Goal: Book appointment/travel/reservation

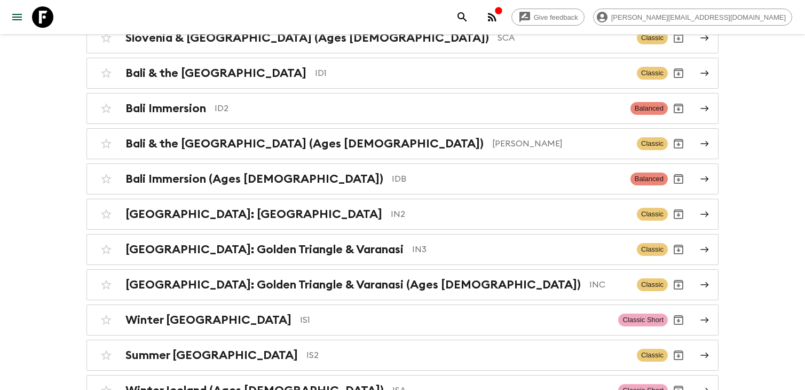
scroll to position [2014, 0]
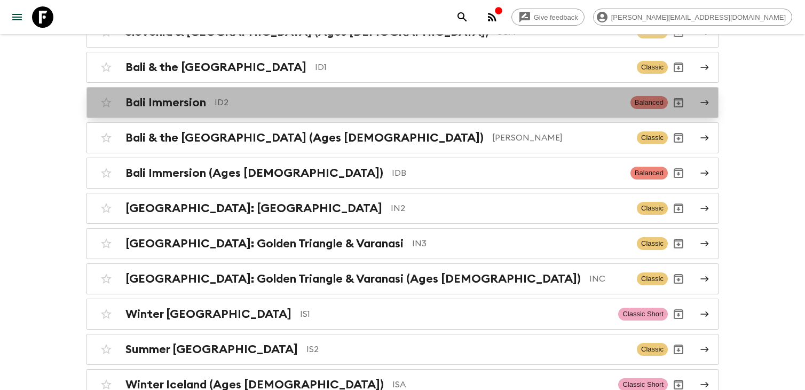
click at [315, 101] on p "ID2" at bounding box center [418, 102] width 407 height 13
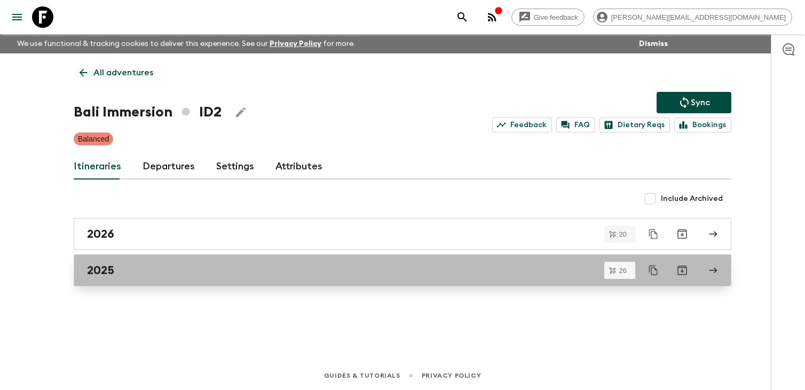
click at [219, 279] on link "2025" at bounding box center [403, 270] width 658 height 32
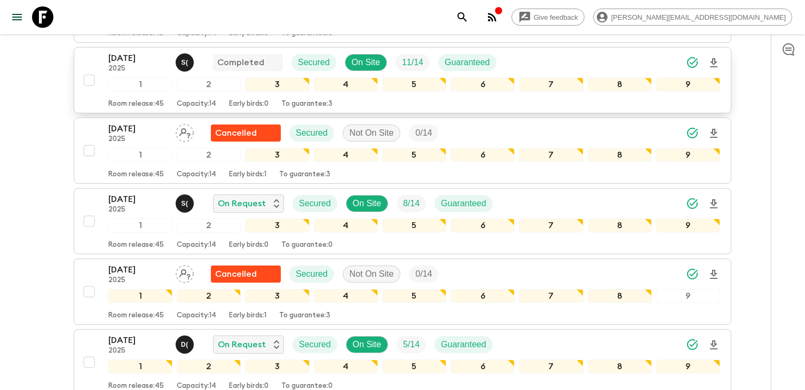
scroll to position [253, 0]
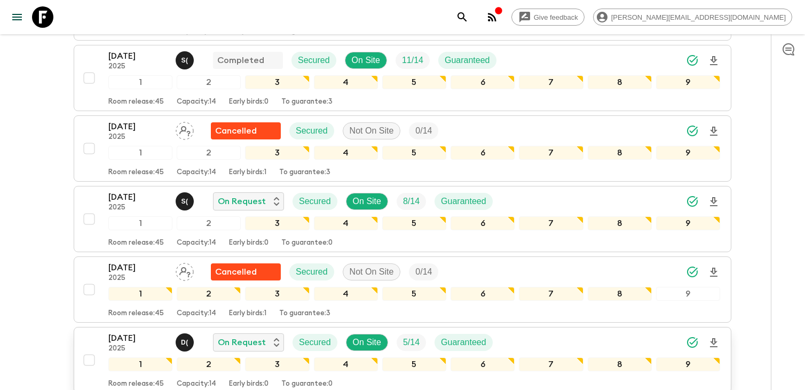
click at [138, 341] on p "[DATE]" at bounding box center [137, 338] width 59 height 13
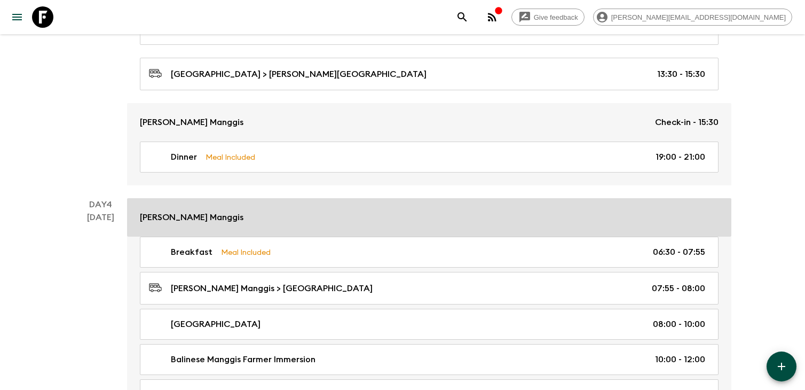
scroll to position [1020, 0]
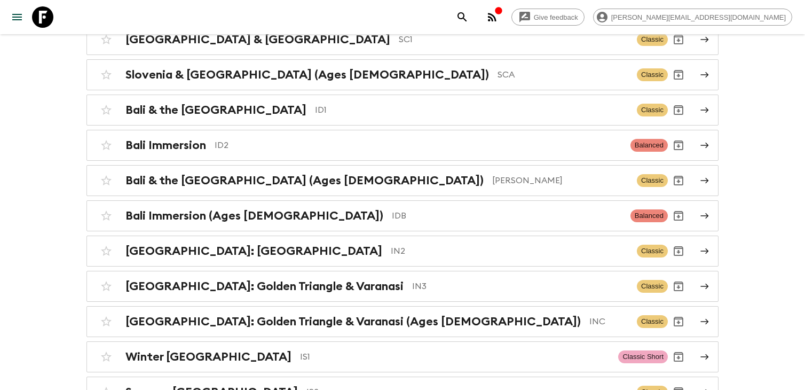
scroll to position [1968, 0]
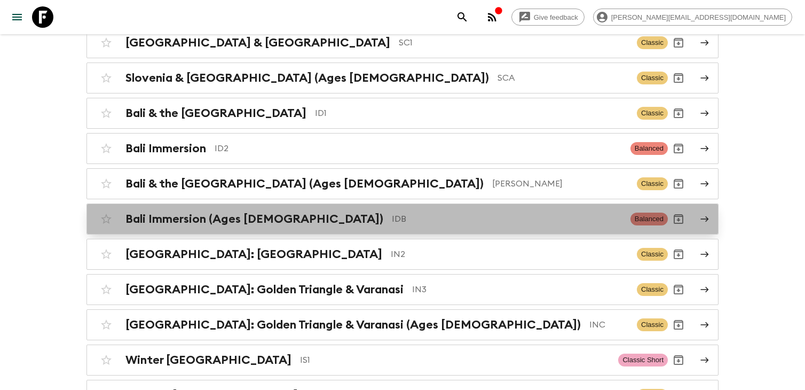
click at [392, 213] on p "IDB" at bounding box center [507, 218] width 230 height 13
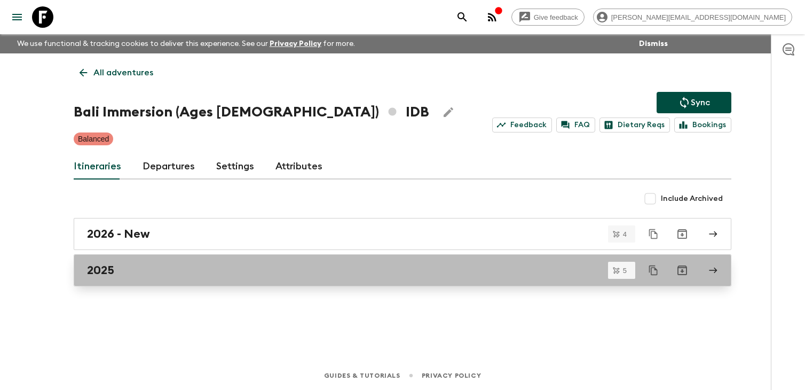
click at [181, 269] on div "2025" at bounding box center [392, 270] width 611 height 14
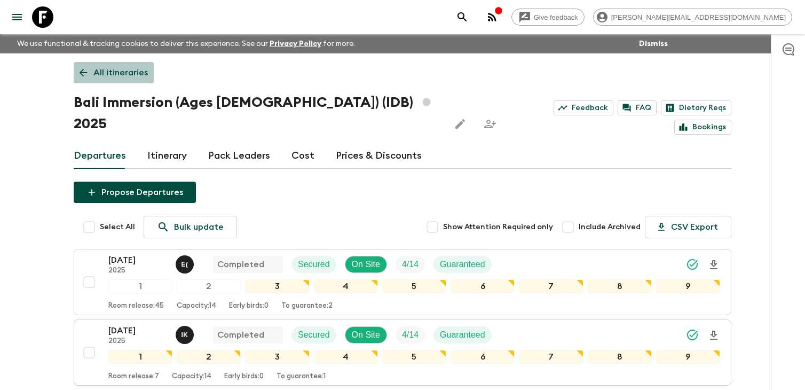
click at [115, 73] on p "All itineraries" at bounding box center [120, 72] width 54 height 13
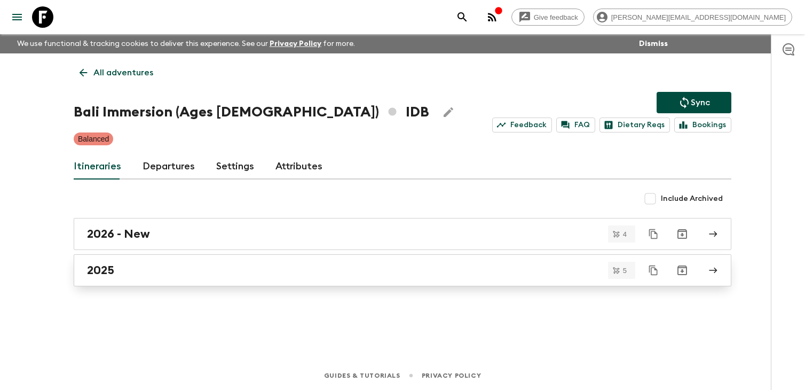
click at [162, 266] on div "2025" at bounding box center [392, 270] width 611 height 14
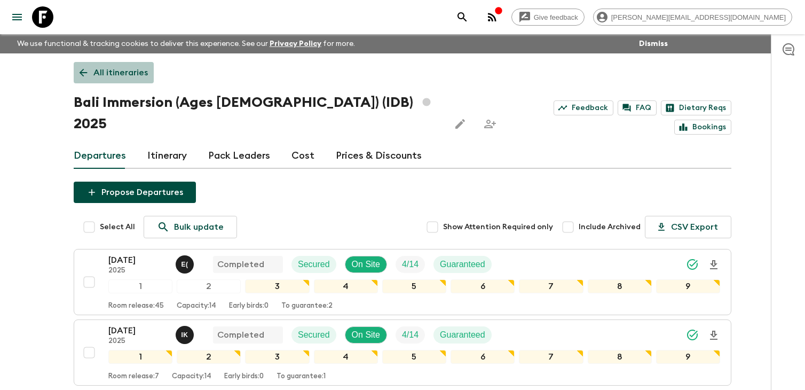
click at [132, 69] on p "All itineraries" at bounding box center [120, 72] width 54 height 13
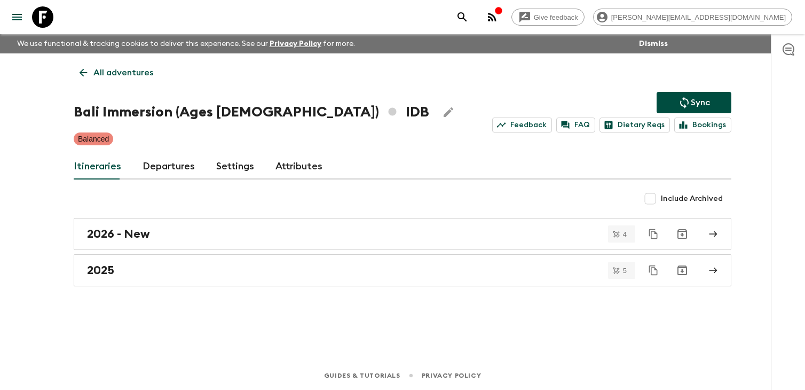
click at [130, 72] on p "All adventures" at bounding box center [123, 72] width 60 height 13
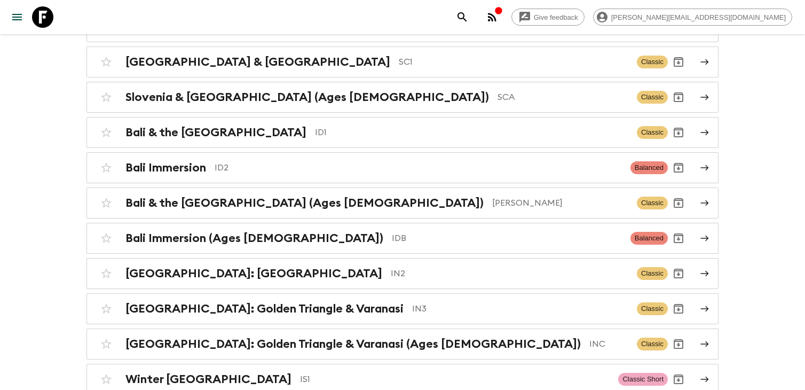
scroll to position [2003, 0]
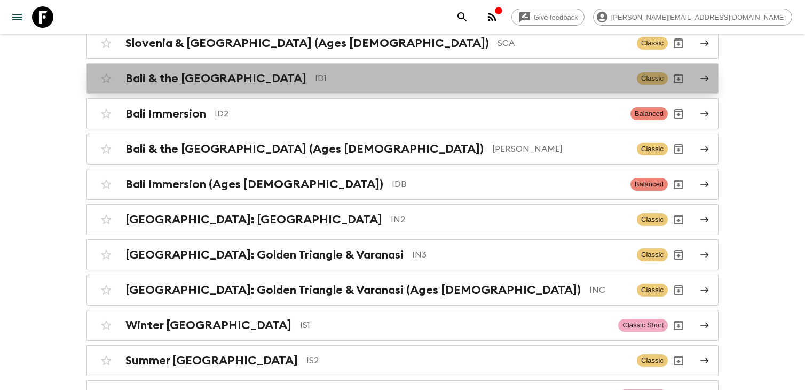
click at [319, 75] on p "ID1" at bounding box center [471, 78] width 313 height 13
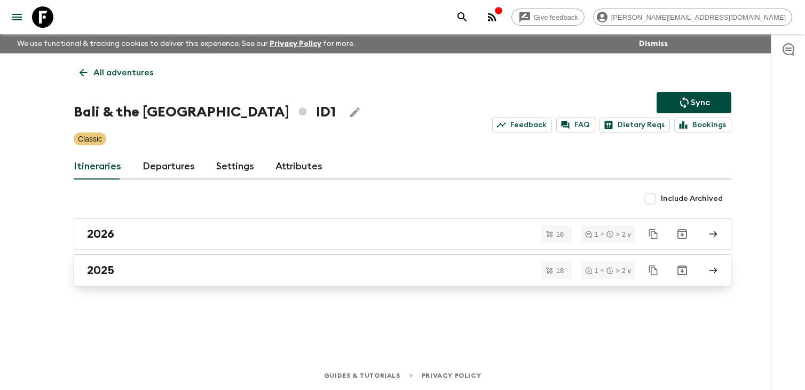
click at [170, 275] on div "2025" at bounding box center [392, 270] width 611 height 14
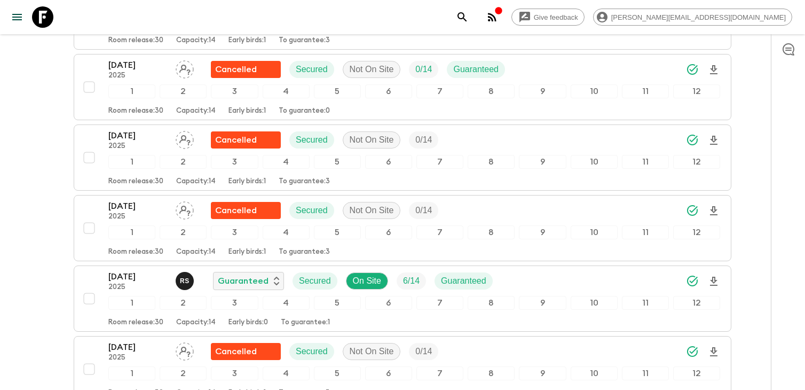
scroll to position [597, 0]
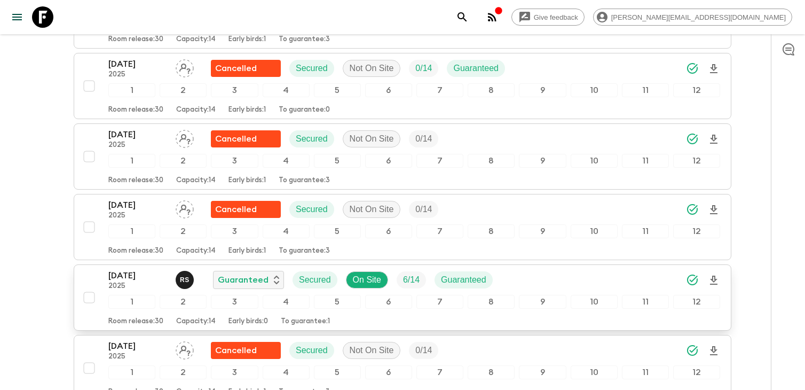
click at [137, 290] on p "2025" at bounding box center [137, 286] width 59 height 9
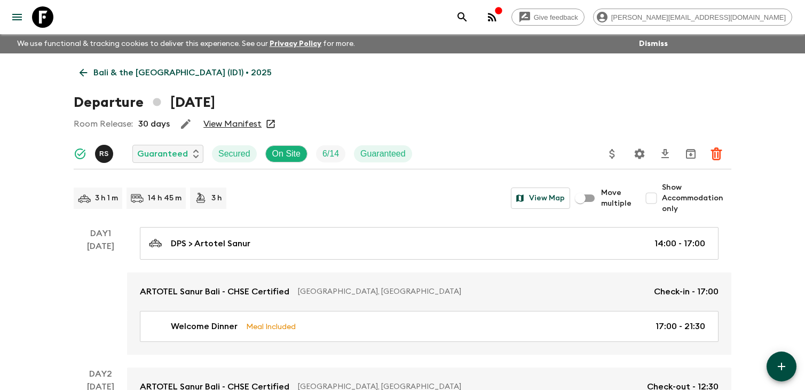
click at [657, 198] on input "Show Accommodation only" at bounding box center [651, 197] width 21 height 21
checkbox input "true"
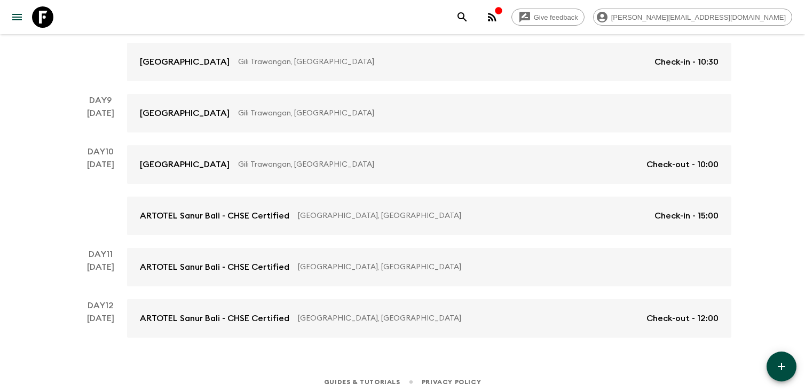
scroll to position [703, 0]
